Goal: Complete application form

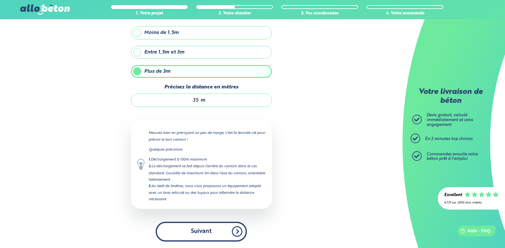
click at [180, 234] on button "Suivant" at bounding box center [201, 231] width 91 height 20
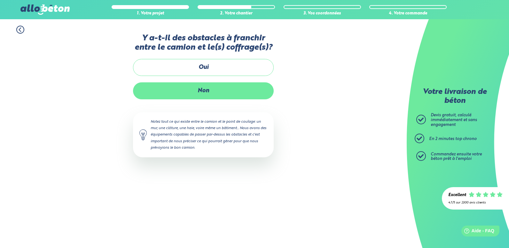
click at [186, 92] on label "Non" at bounding box center [203, 90] width 141 height 17
click at [0, 0] on input "Non" at bounding box center [0, 0] width 0 height 0
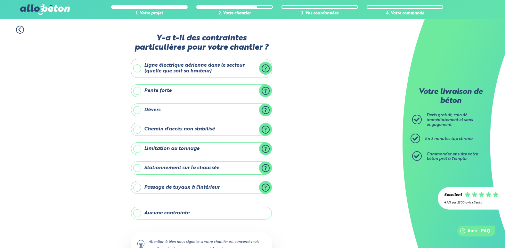
click at [268, 168] on label "Stationnement sur la chaussée" at bounding box center [201, 167] width 141 height 13
click at [0, 0] on input "Stationnement sur la chaussée" at bounding box center [0, 0] width 0 height 0
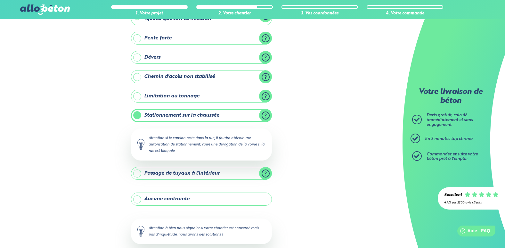
scroll to position [64, 0]
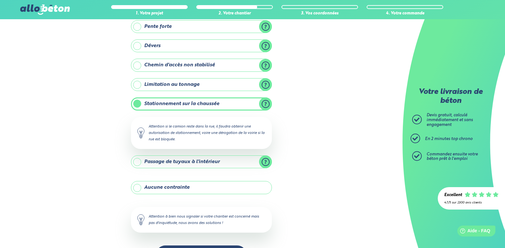
click at [265, 161] on label "Passage de tuyaux à l'intérieur" at bounding box center [201, 161] width 141 height 13
click at [0, 0] on input "Passage de tuyaux à l'intérieur" at bounding box center [0, 0] width 0 height 0
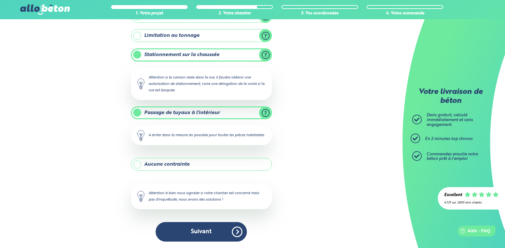
scroll to position [120, 0]
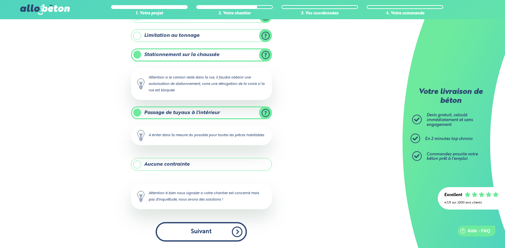
click at [212, 229] on button "Suivant" at bounding box center [201, 232] width 91 height 20
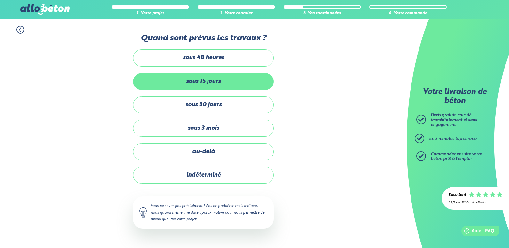
click at [229, 78] on label "sous 15 jours" at bounding box center [203, 81] width 141 height 17
click at [0, 0] on input "sous 15 jours" at bounding box center [0, 0] width 0 height 0
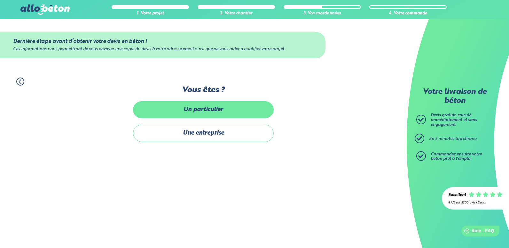
click at [203, 108] on label "Un particulier" at bounding box center [203, 109] width 141 height 17
click at [0, 0] on input "Un particulier" at bounding box center [0, 0] width 0 height 0
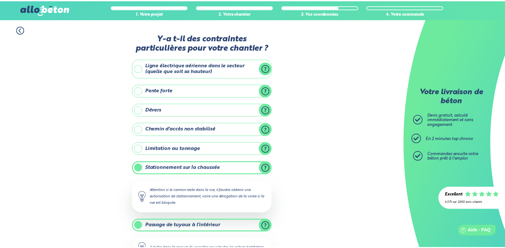
scroll to position [120, 0]
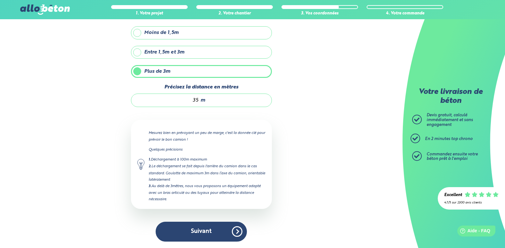
scroll to position [91, 0]
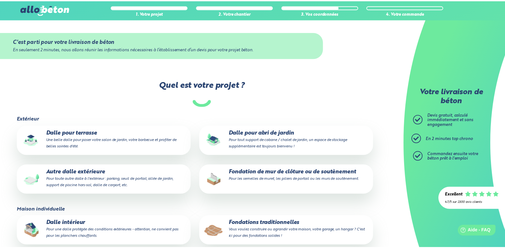
scroll to position [54, 0]
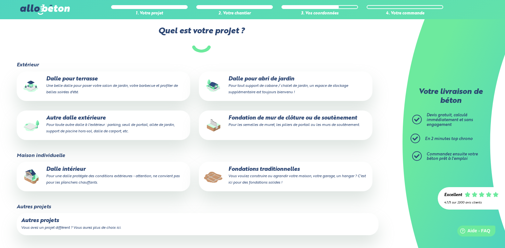
click at [122, 128] on p "Autre dalle extérieure Pour toute autre dalle à l'extérieur : parking, seuil de…" at bounding box center [103, 125] width 164 height 20
click at [0, 0] on input "Autre dalle extérieure Pour toute autre dalle à l'extérieur : parking, seuil de…" at bounding box center [0, 0] width 0 height 0
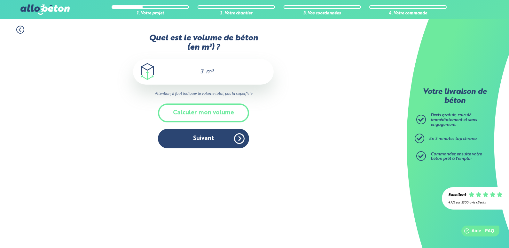
click at [219, 71] on div "3 m³" at bounding box center [203, 72] width 141 height 26
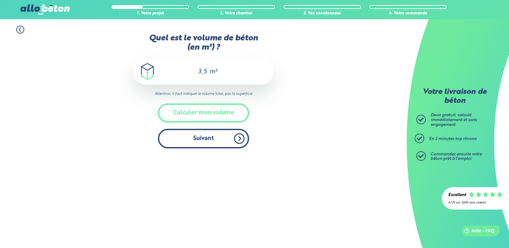
type input "3,5"
click at [210, 139] on button "Suivant" at bounding box center [203, 139] width 91 height 20
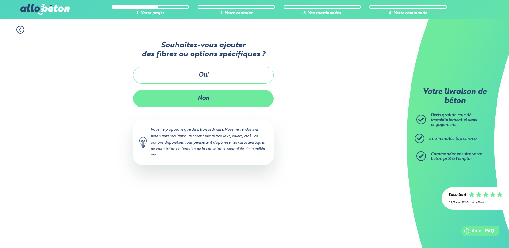
click at [205, 98] on button "Non" at bounding box center [203, 98] width 141 height 17
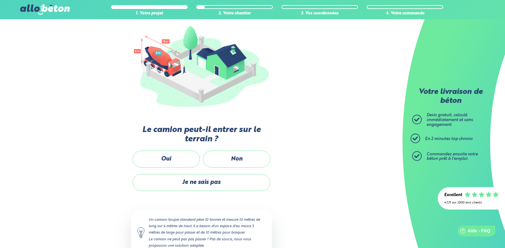
scroll to position [91, 0]
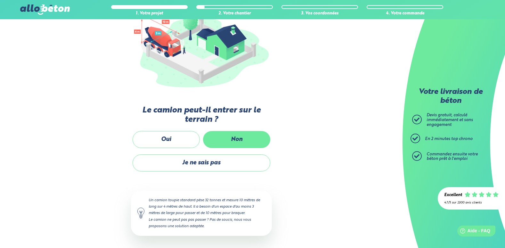
click at [241, 139] on label "Non" at bounding box center [236, 139] width 67 height 17
click at [0, 0] on input "Non" at bounding box center [0, 0] width 0 height 0
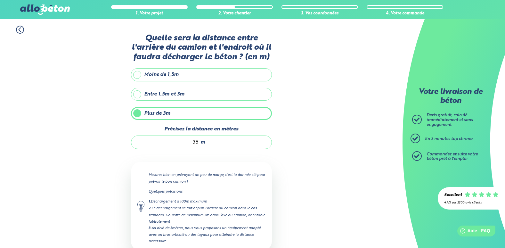
click at [198, 141] on input "35" at bounding box center [168, 142] width 61 height 6
type input "3"
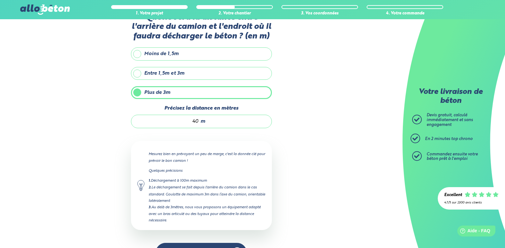
scroll to position [42, 0]
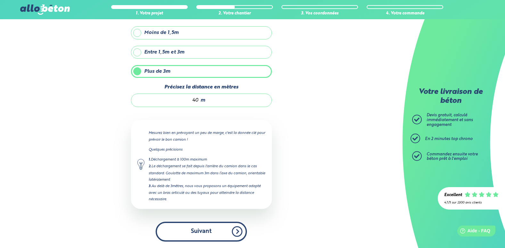
type input "40"
click at [203, 228] on button "Suivant" at bounding box center [201, 231] width 91 height 20
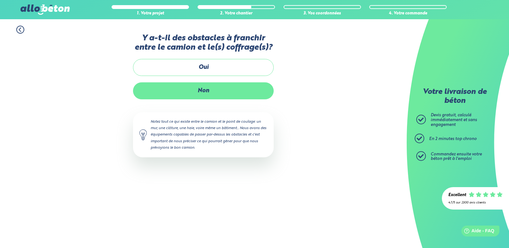
click at [196, 90] on label "Non" at bounding box center [203, 90] width 141 height 17
click at [0, 0] on input "Non" at bounding box center [0, 0] width 0 height 0
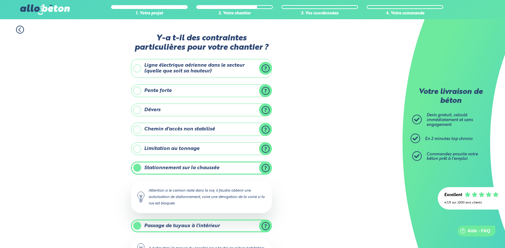
click at [264, 168] on label "Stationnement sur la chaussée" at bounding box center [201, 167] width 141 height 13
click at [0, 0] on input "Stationnement sur la chaussée" at bounding box center [0, 0] width 0 height 0
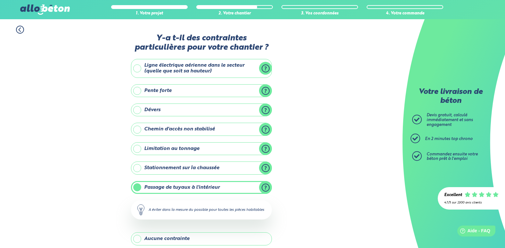
click at [265, 165] on label "Stationnement sur la chaussée" at bounding box center [201, 167] width 141 height 13
click at [0, 0] on input "Stationnement sur la chaussée" at bounding box center [0, 0] width 0 height 0
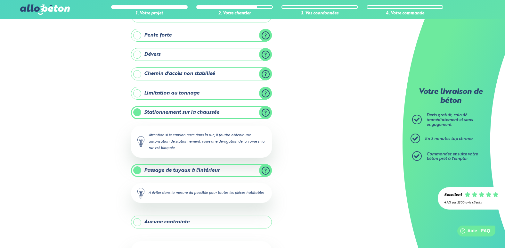
scroll to position [64, 0]
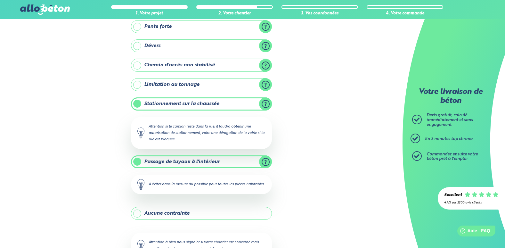
click at [263, 163] on label "Passage de tuyaux à l'intérieur" at bounding box center [201, 161] width 141 height 13
click at [0, 0] on input "Passage de tuyaux à l'intérieur" at bounding box center [0, 0] width 0 height 0
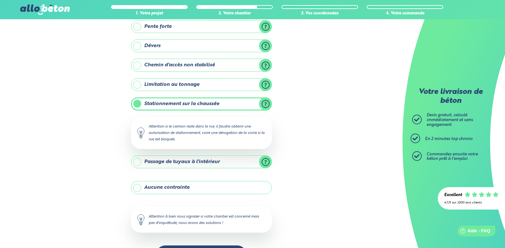
click at [263, 163] on label "Passage de tuyaux à l'intérieur" at bounding box center [201, 161] width 141 height 13
click at [0, 0] on input "Passage de tuyaux à l'intérieur" at bounding box center [0, 0] width 0 height 0
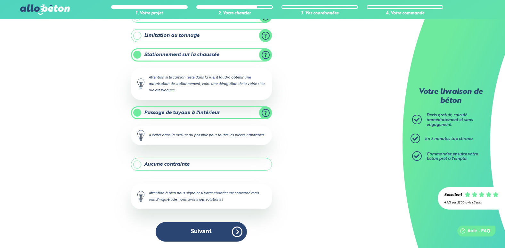
scroll to position [120, 0]
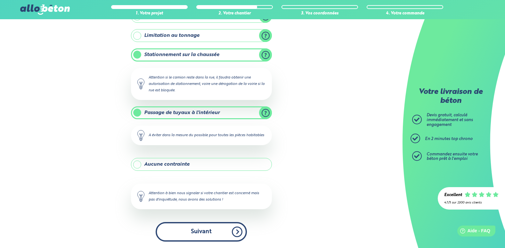
click at [198, 232] on button "Suivant" at bounding box center [201, 232] width 91 height 20
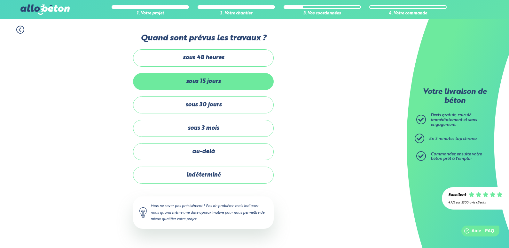
click at [211, 81] on label "sous 15 jours" at bounding box center [203, 81] width 141 height 17
click at [0, 0] on input "sous 15 jours" at bounding box center [0, 0] width 0 height 0
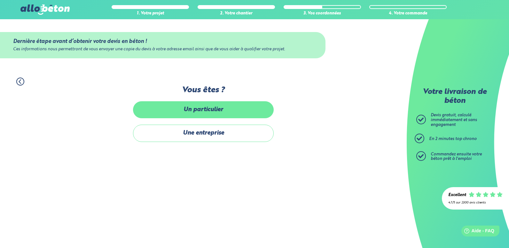
click at [206, 110] on label "Un particulier" at bounding box center [203, 109] width 141 height 17
click at [0, 0] on input "Un particulier" at bounding box center [0, 0] width 0 height 0
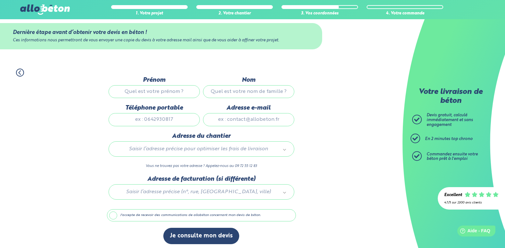
scroll to position [12, 0]
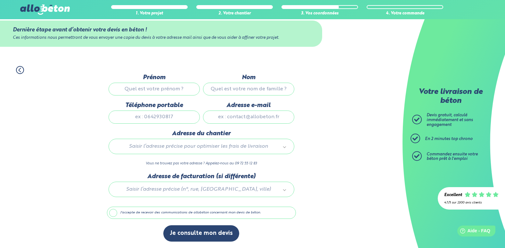
click at [173, 87] on input "Prénom" at bounding box center [153, 89] width 91 height 13
type input "gérard"
type input "franche"
type input "gerard.franche@sfr.fr"
type input "4 rue du cimetiere"
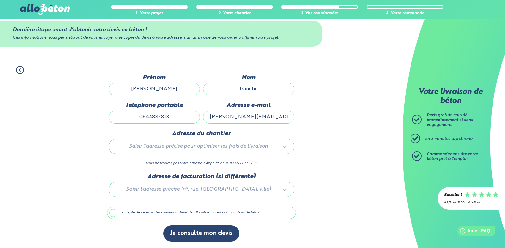
drag, startPoint x: 175, startPoint y: 114, endPoint x: 169, endPoint y: 117, distance: 7.0
click at [170, 119] on input "0644883818" at bounding box center [153, 116] width 91 height 13
type input "0628467243"
type input "4 rue du cimetiere"
click at [274, 117] on input "gerard.franche@sfr.fr" at bounding box center [248, 116] width 91 height 13
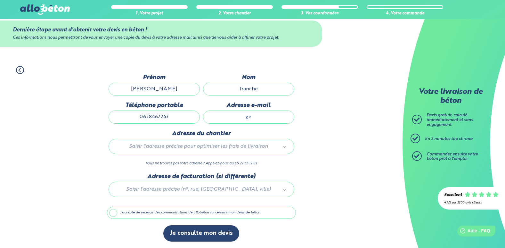
type input "g"
type input "chantalvo92@hotmail.com"
type input "4 rue du cimetiere"
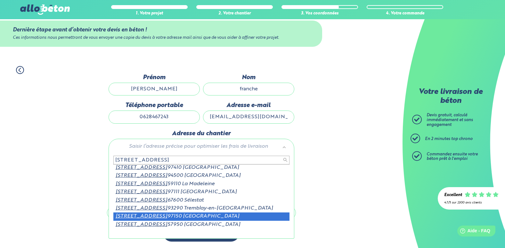
scroll to position [16, 0]
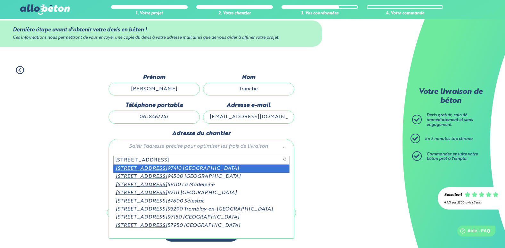
drag, startPoint x: 170, startPoint y: 162, endPoint x: 177, endPoint y: 159, distance: 7.5
click at [176, 161] on input "4 rue du cimetiere" at bounding box center [201, 160] width 176 height 9
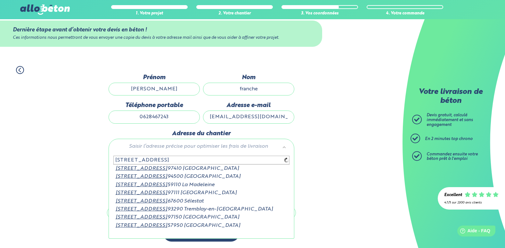
scroll to position [0, 0]
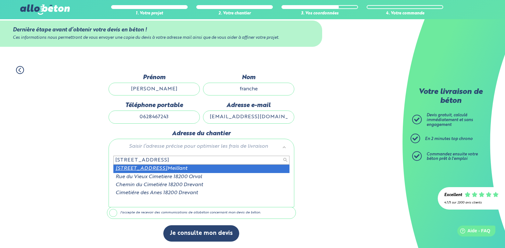
type input "4 rue du cimetiere 18200"
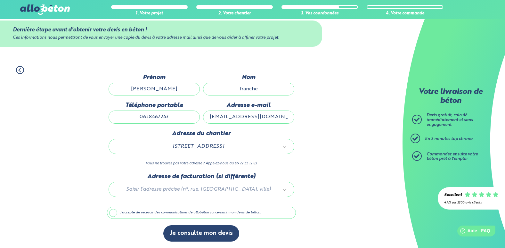
click at [170, 186] on div at bounding box center [201, 188] width 189 height 30
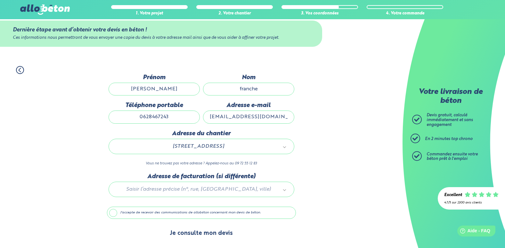
click at [212, 235] on button "Je consulte mon devis" at bounding box center [201, 233] width 76 height 16
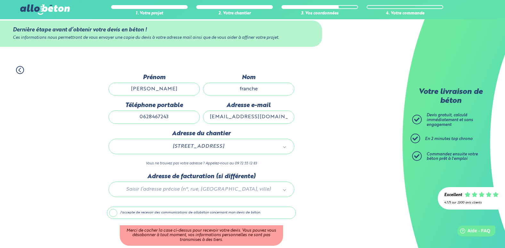
click at [115, 212] on label "J'accepte de recevoir des communications de allobéton concernant mon devis de b…" at bounding box center [201, 212] width 189 height 12
click at [0, 0] on input "J'accepte de recevoir des communications de allobéton concernant mon devis de b…" at bounding box center [0, 0] width 0 height 0
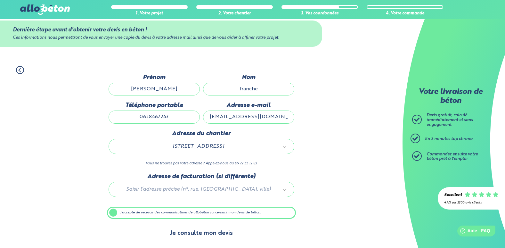
click at [201, 234] on button "Je consulte mon devis" at bounding box center [201, 233] width 76 height 16
